Goal: Navigation & Orientation: Find specific page/section

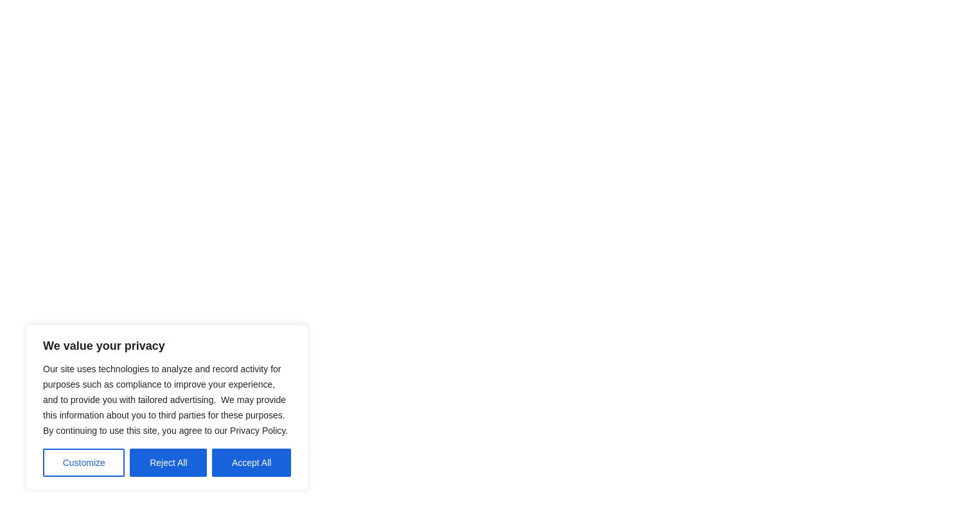
scroll to position [706, 0]
click at [295, 452] on div "We value your privacy Our site uses technologies to analyze and record activity…" at bounding box center [167, 408] width 283 height 166
click at [283, 467] on button "Accept All" at bounding box center [251, 463] width 79 height 28
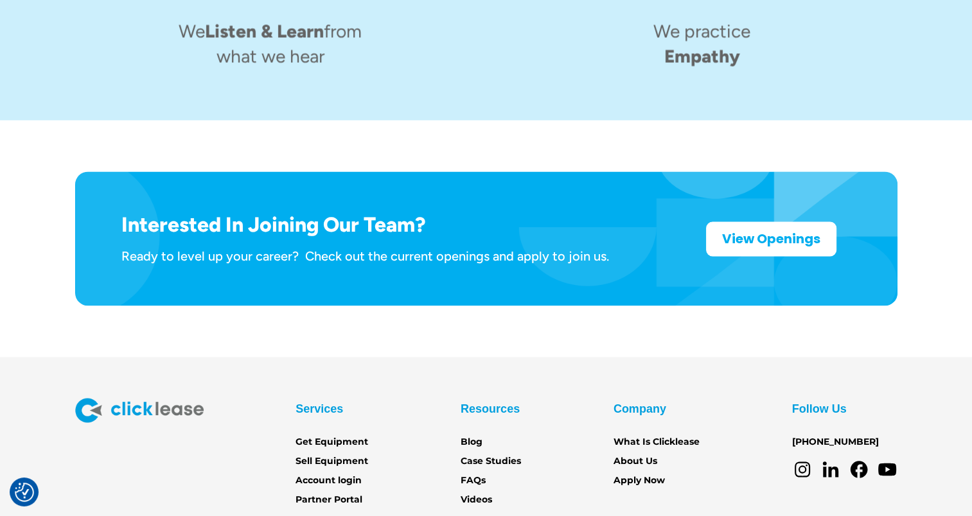
scroll to position [2065, 0]
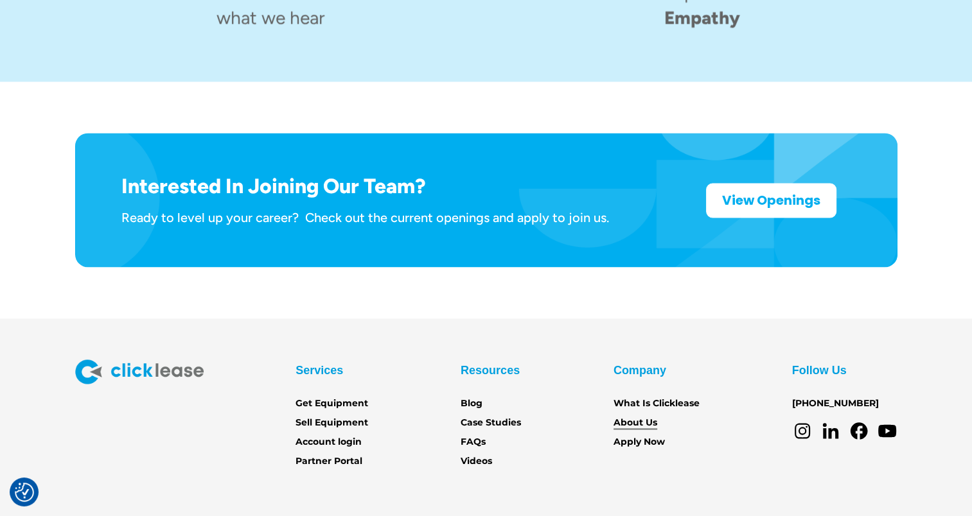
click at [647, 415] on link "About Us" at bounding box center [635, 422] width 44 height 14
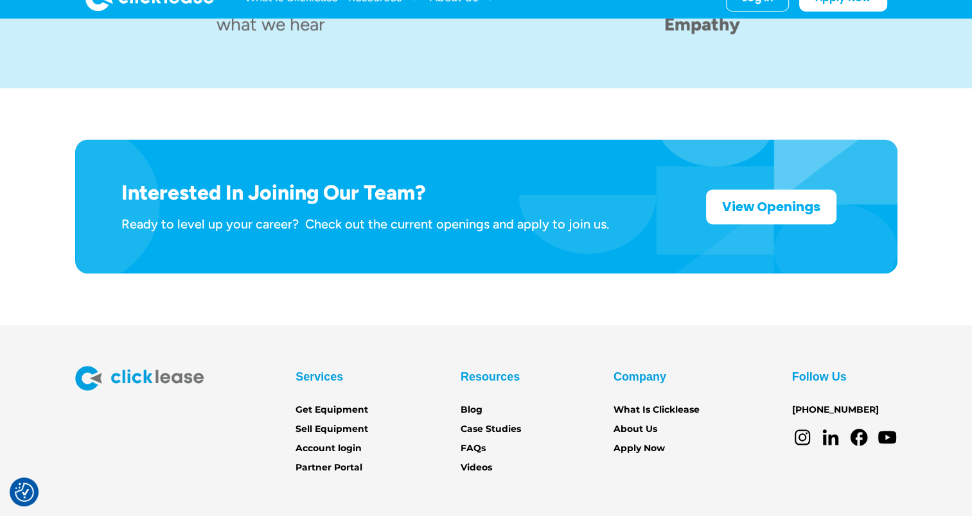
scroll to position [2065, 0]
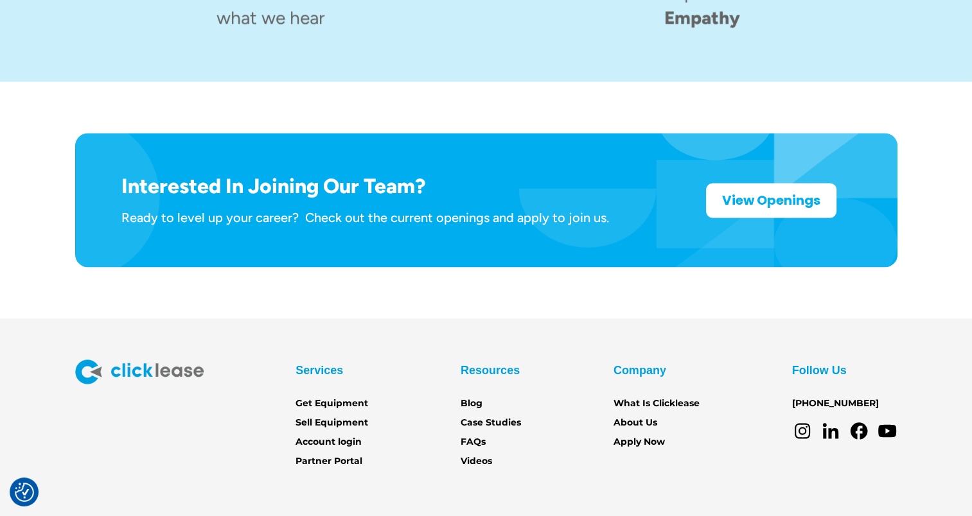
click at [168, 360] on img at bounding box center [139, 372] width 128 height 24
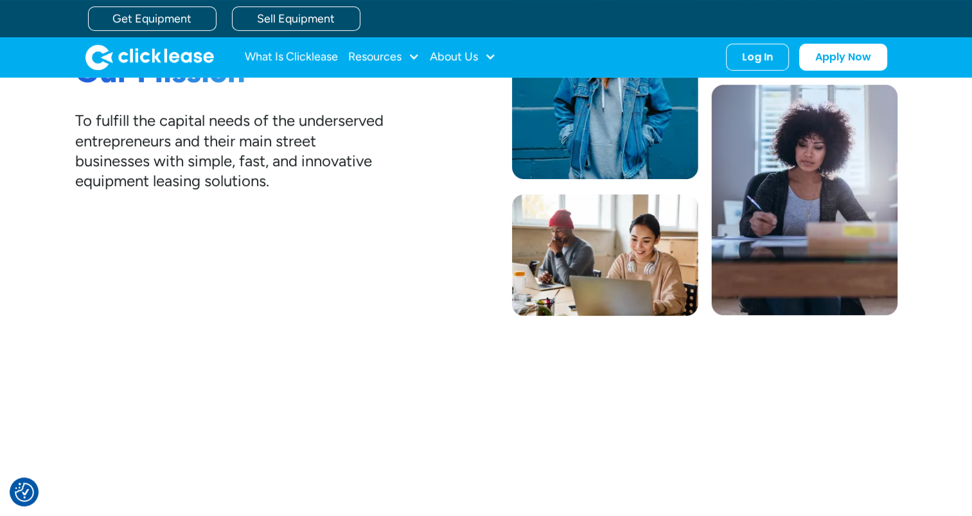
scroll to position [267, 0]
